Goal: Information Seeking & Learning: Learn about a topic

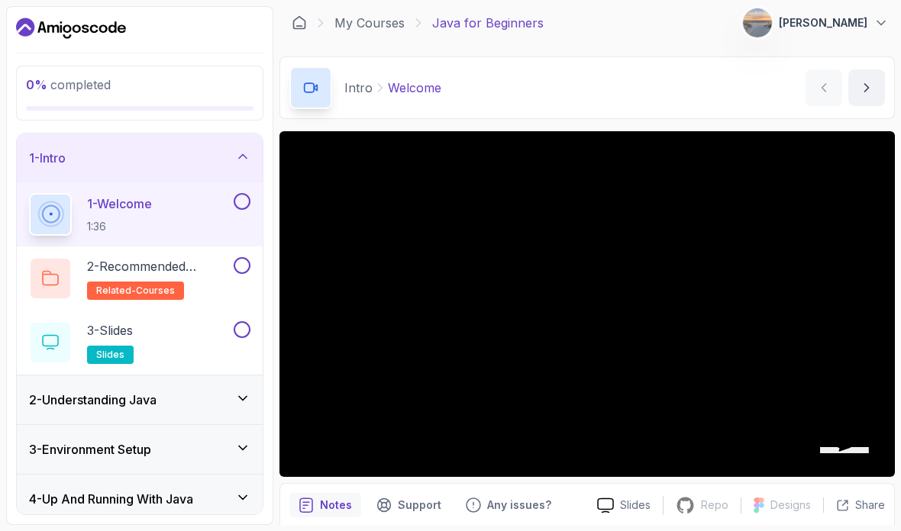
scroll to position [2, 0]
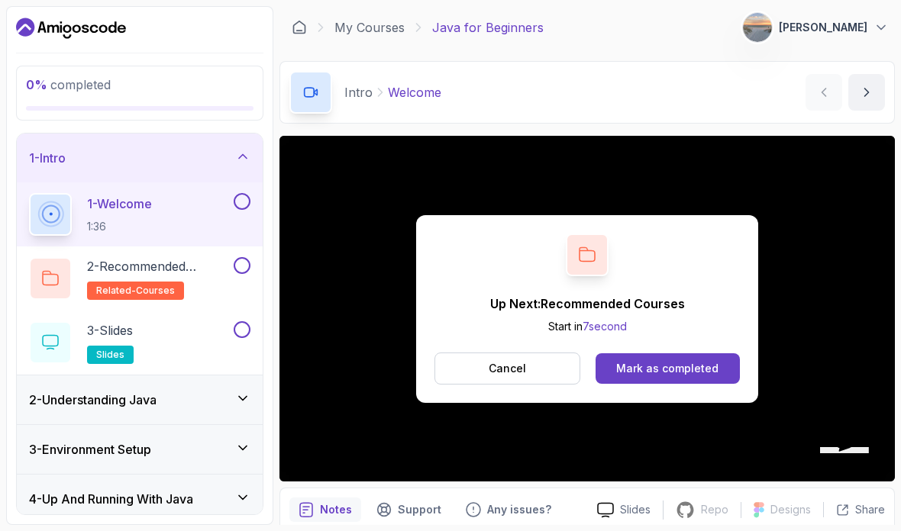
scroll to position [61, 0]
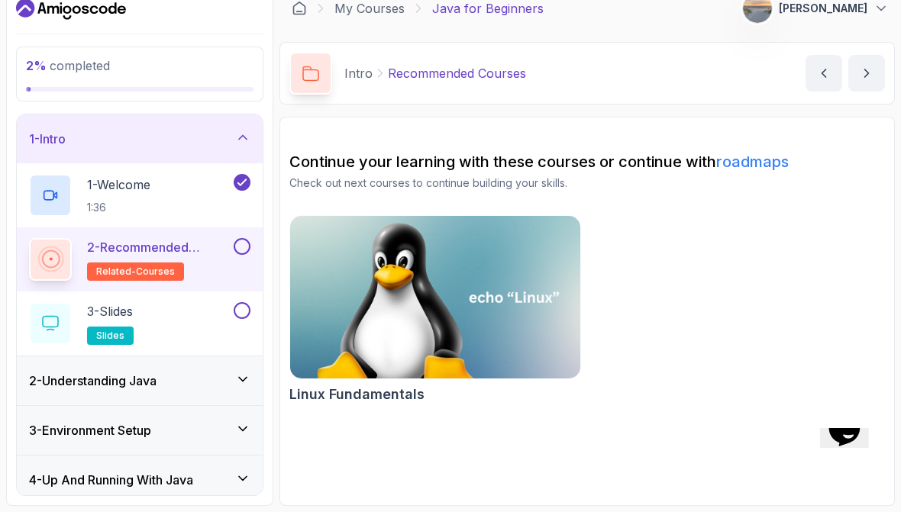
click at [207, 257] on h2 "2 - Recommended Courses related-courses" at bounding box center [158, 278] width 143 height 43
click at [246, 257] on button at bounding box center [242, 265] width 17 height 17
click at [240, 258] on icon at bounding box center [242, 265] width 14 height 15
click at [173, 257] on p "2 - Recommended Courses" at bounding box center [158, 266] width 143 height 18
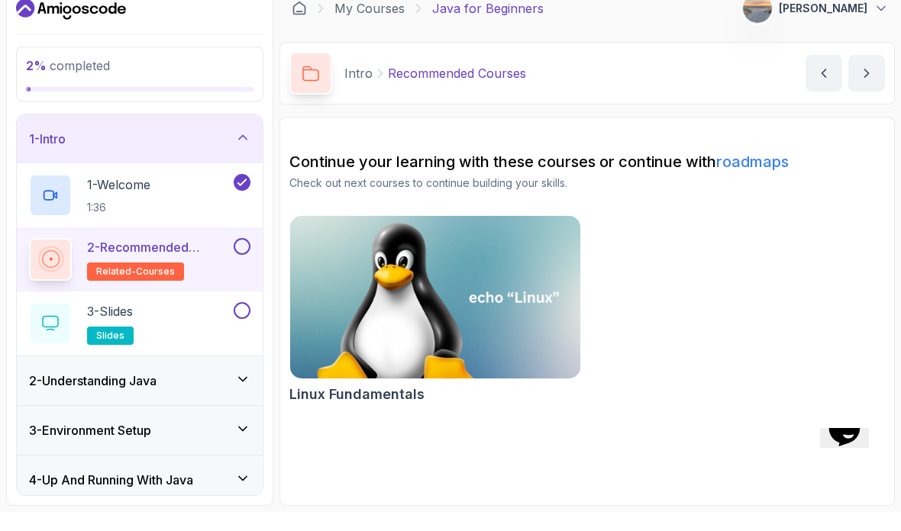
click at [160, 285] on span "related-courses" at bounding box center [135, 291] width 79 height 12
click at [235, 321] on button at bounding box center [242, 329] width 17 height 17
click at [246, 322] on icon at bounding box center [242, 329] width 14 height 15
click at [187, 321] on div "3 - Slides slides" at bounding box center [130, 342] width 202 height 43
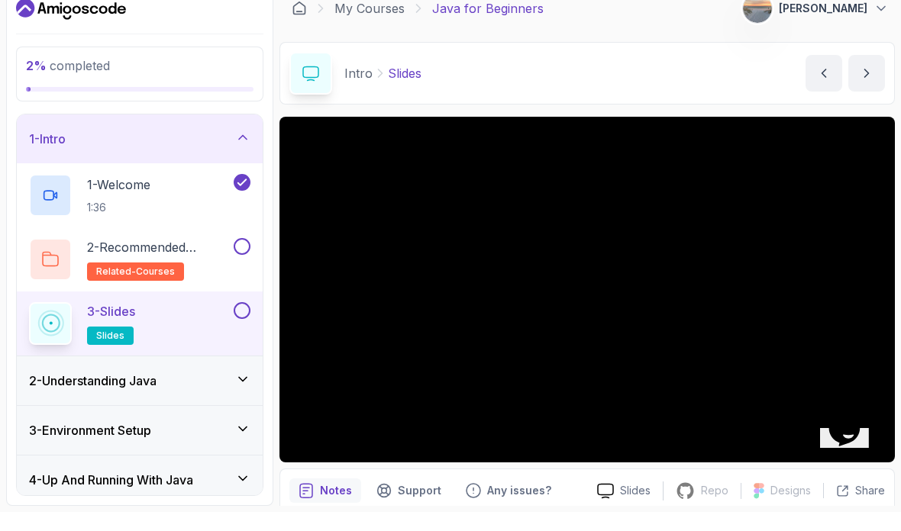
scroll to position [2, 0]
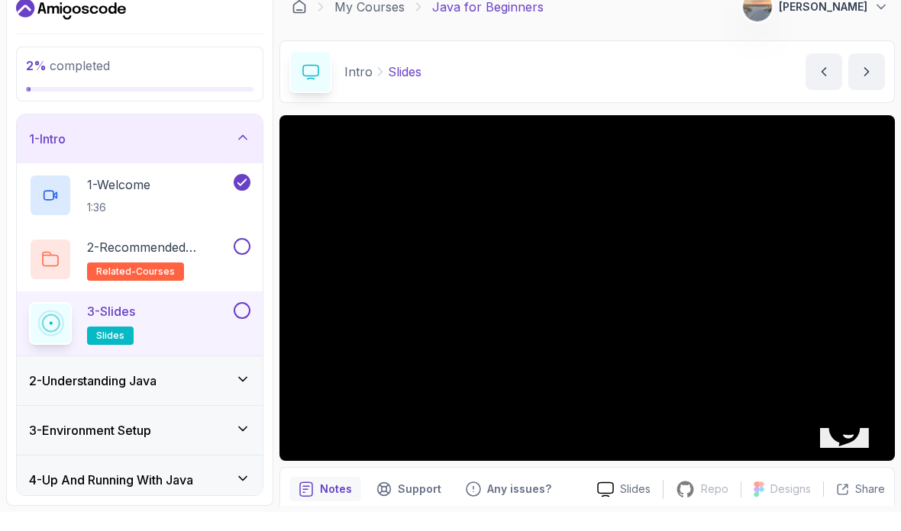
click at [185, 376] on div "2 - Understanding Java" at bounding box center [140, 400] width 246 height 49
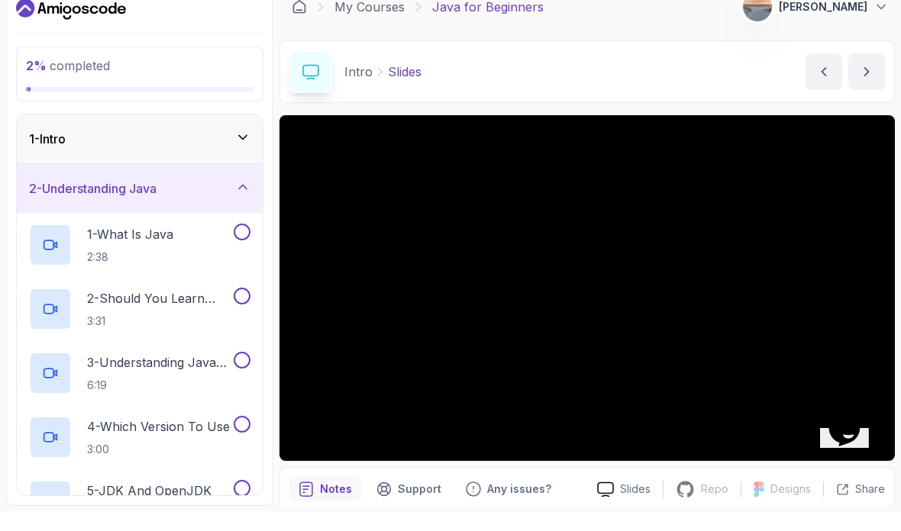
click at [199, 243] on div "1 - What Is Java 2:38" at bounding box center [130, 264] width 202 height 43
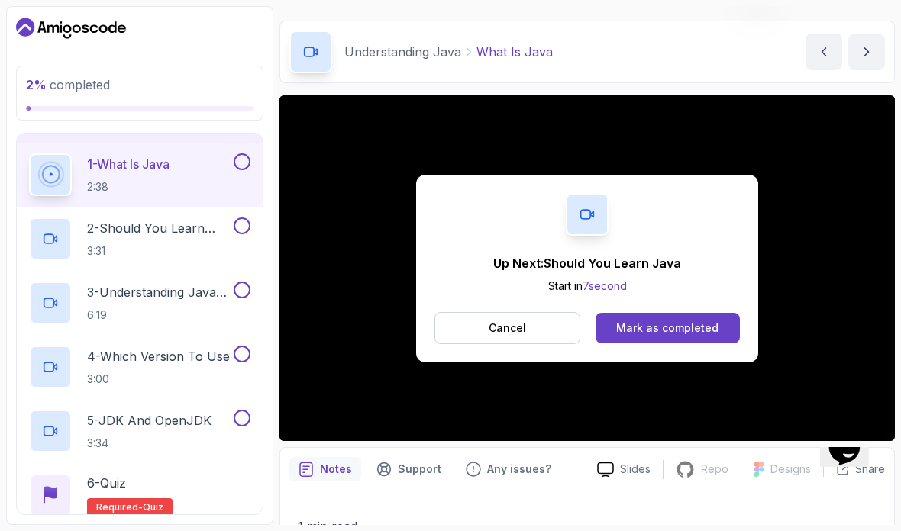
scroll to position [92, 0]
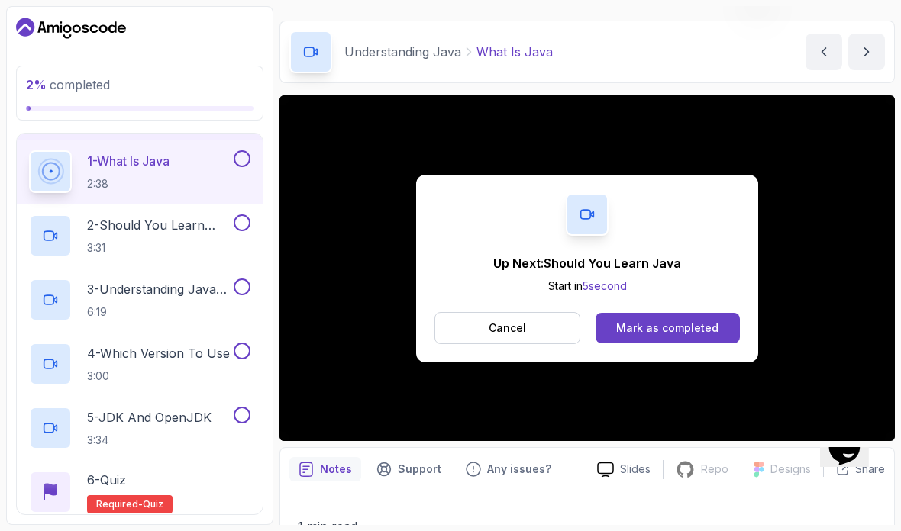
click at [651, 331] on div "Mark as completed" at bounding box center [667, 328] width 102 height 15
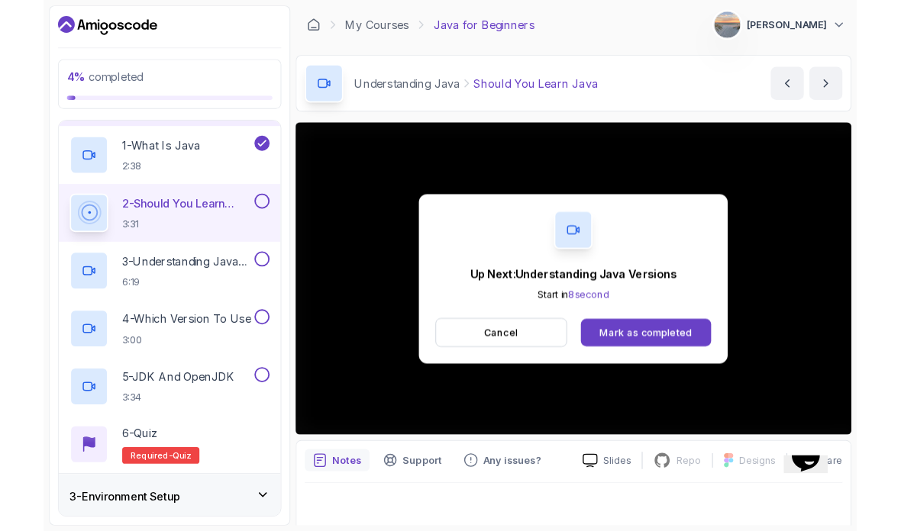
scroll to position [61, 0]
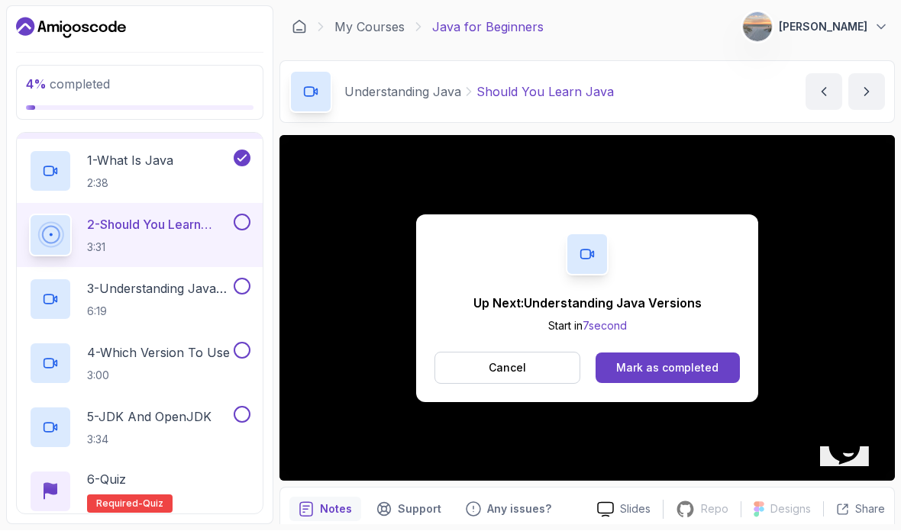
click at [624, 361] on div "Mark as completed" at bounding box center [667, 368] width 102 height 15
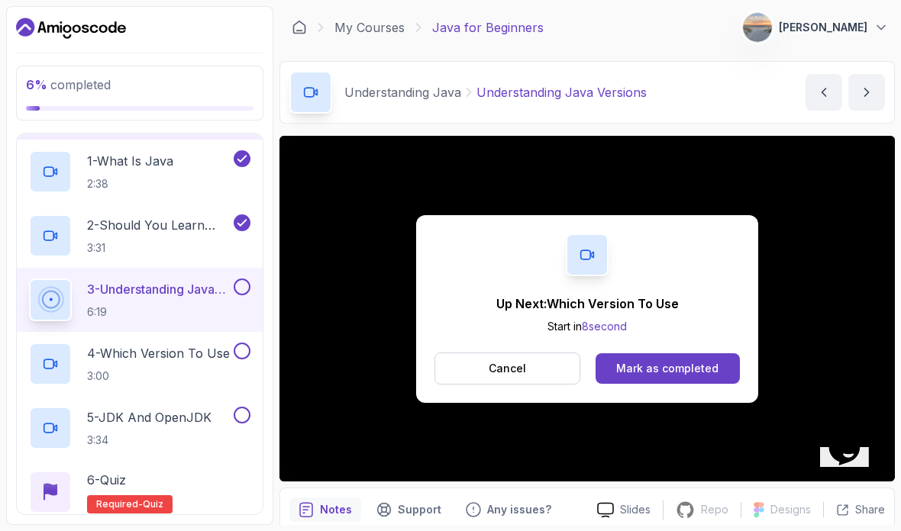
click at [667, 262] on div "Up Next: Which Version To Use Start in 8 second Cancel Mark as completed" at bounding box center [587, 309] width 342 height 188
click at [700, 361] on div "Mark as completed" at bounding box center [667, 368] width 102 height 15
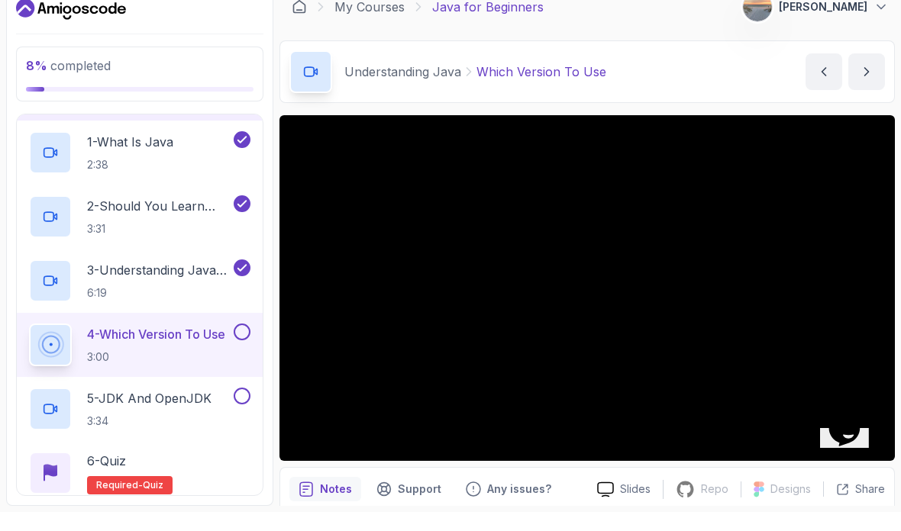
scroll to position [61, 0]
